Goal: Obtain resource: Download file/media

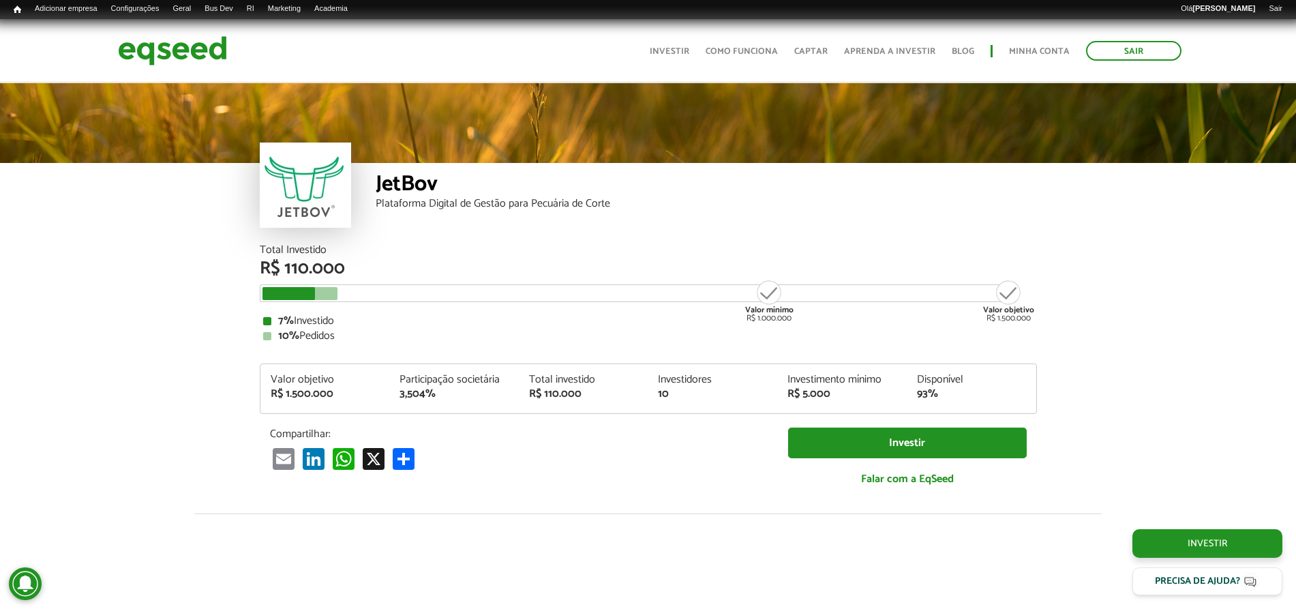
scroll to position [1571, 0]
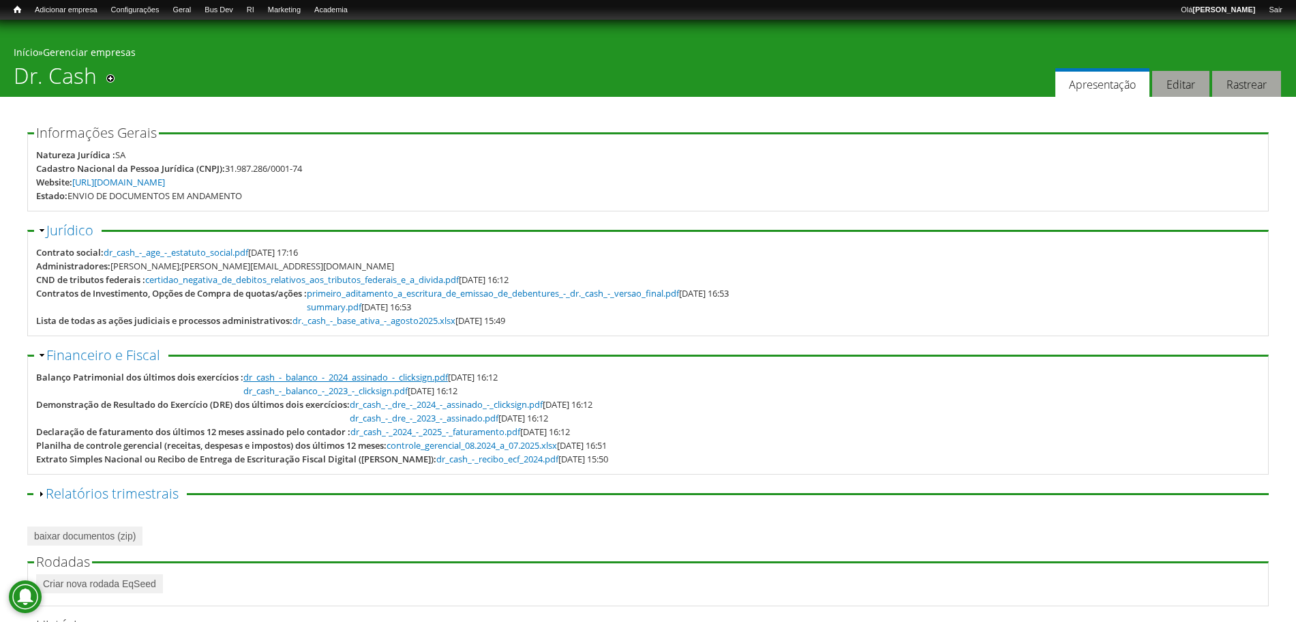
click at [356, 374] on link "dr_cash_-_balanco_-_2024_assinado_-_clicksign.pdf" at bounding box center [345, 377] width 204 height 12
click at [473, 401] on link "dr_cash_-_dre_-_2024_-_assinado_-_clicksign.pdf" at bounding box center [446, 404] width 193 height 12
click at [460, 422] on link "dr_cash_-_dre_-_2023_-_assinado.pdf" at bounding box center [424, 418] width 149 height 12
click at [489, 425] on link "dr_cash_-_2024_-_2025_-_faturamento.pdf" at bounding box center [435, 431] width 170 height 12
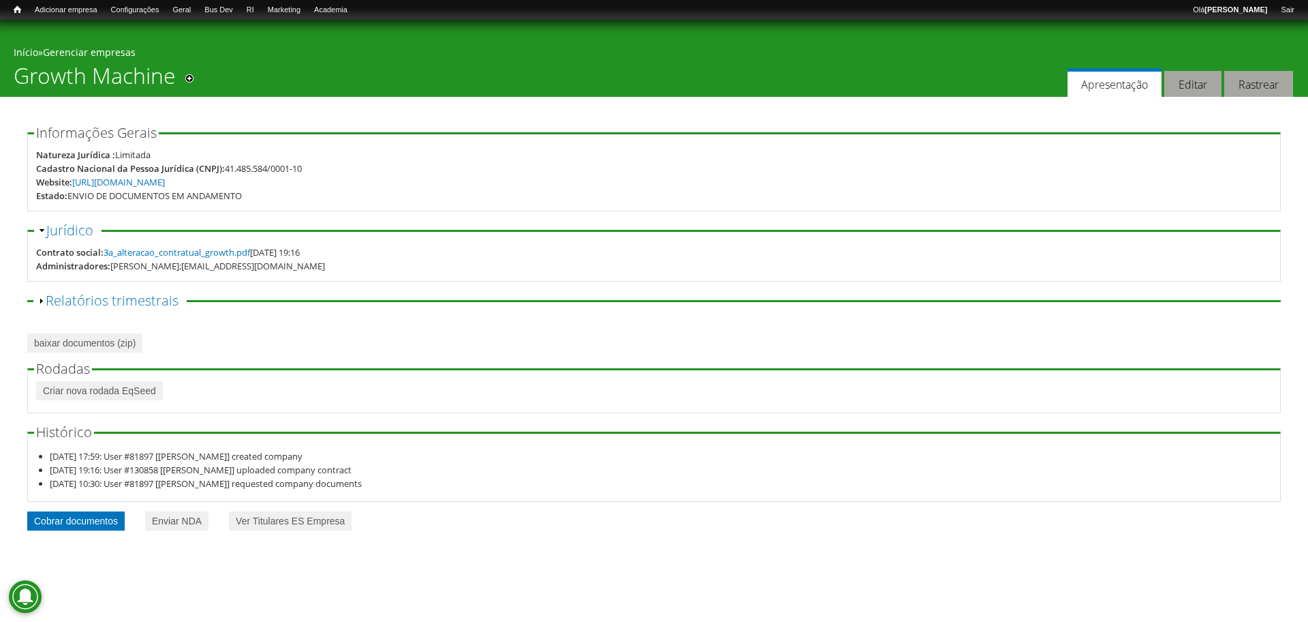
click at [107, 520] on link "Cobrar documentos" at bounding box center [75, 520] width 97 height 19
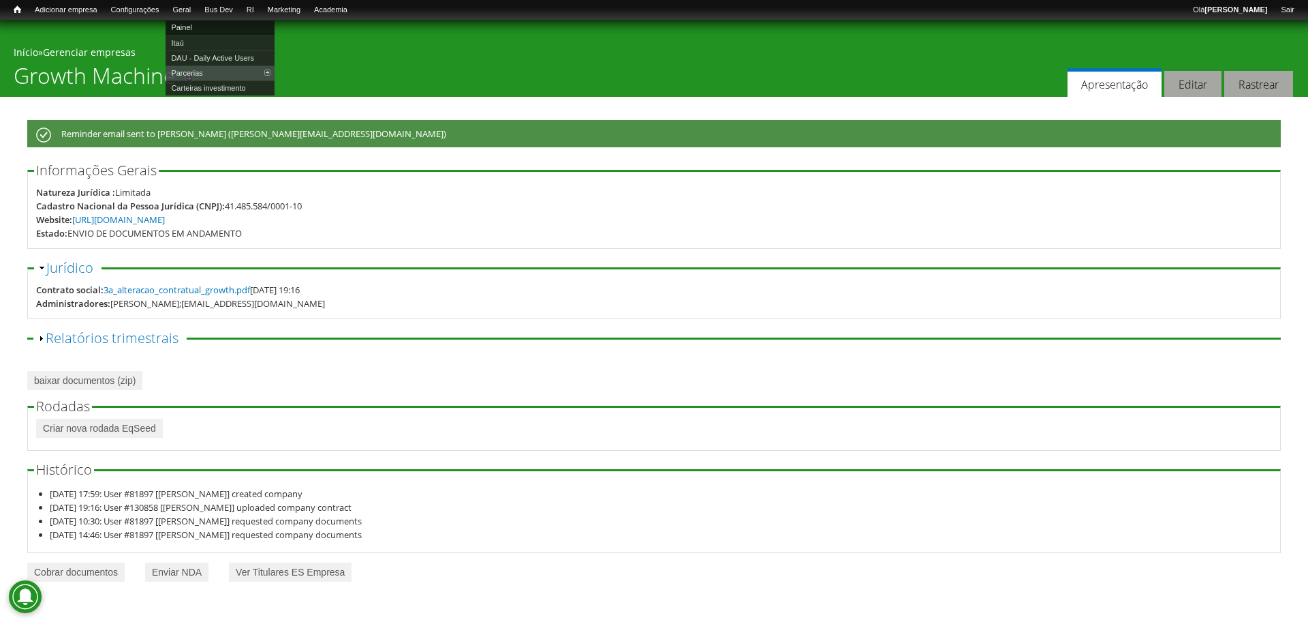
click at [209, 28] on link "Painel" at bounding box center [220, 27] width 109 height 15
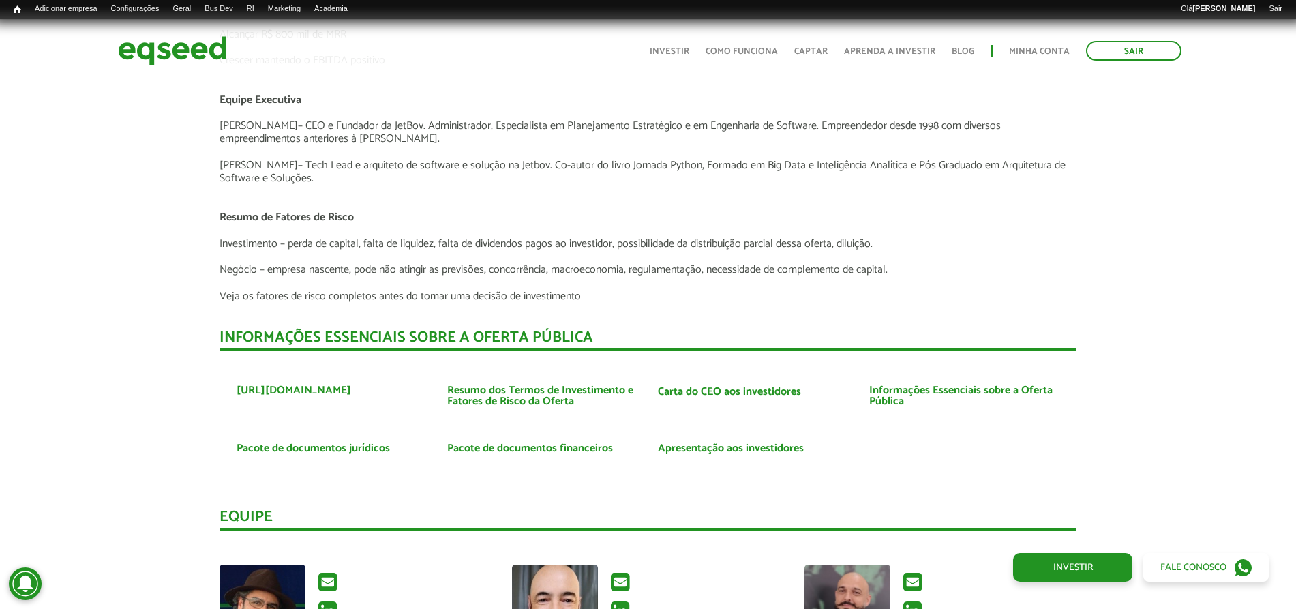
scroll to position [3067, 0]
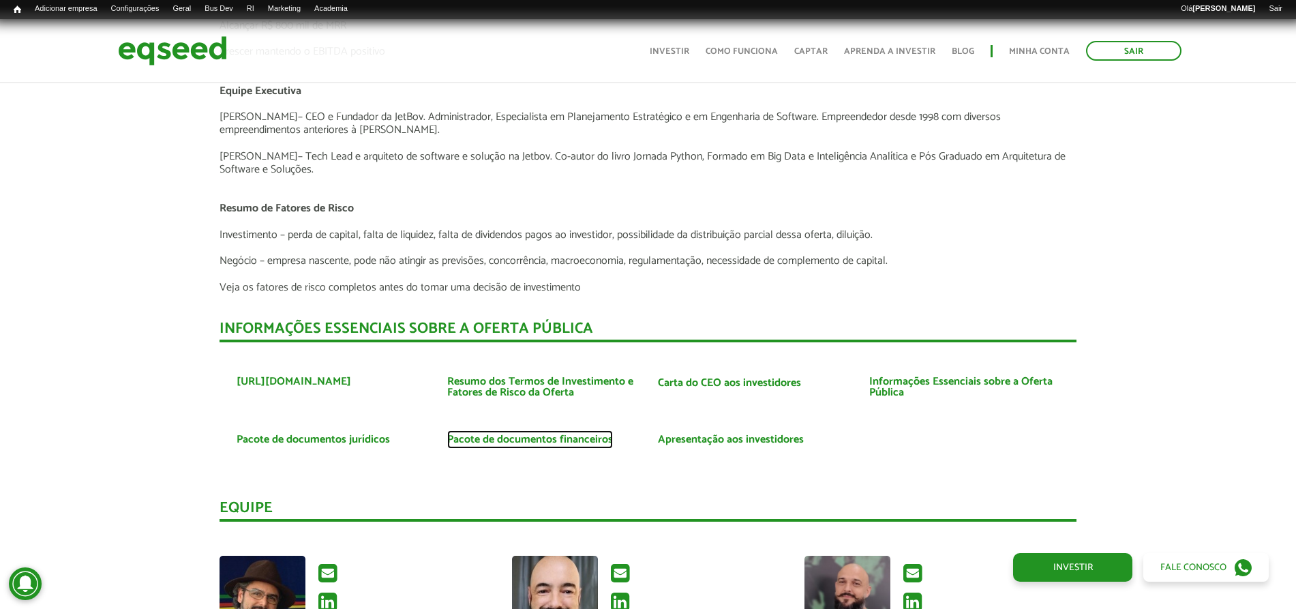
click at [497, 442] on link "Pacote de documentos financeiros" at bounding box center [530, 439] width 166 height 11
